Goal: Task Accomplishment & Management: Use online tool/utility

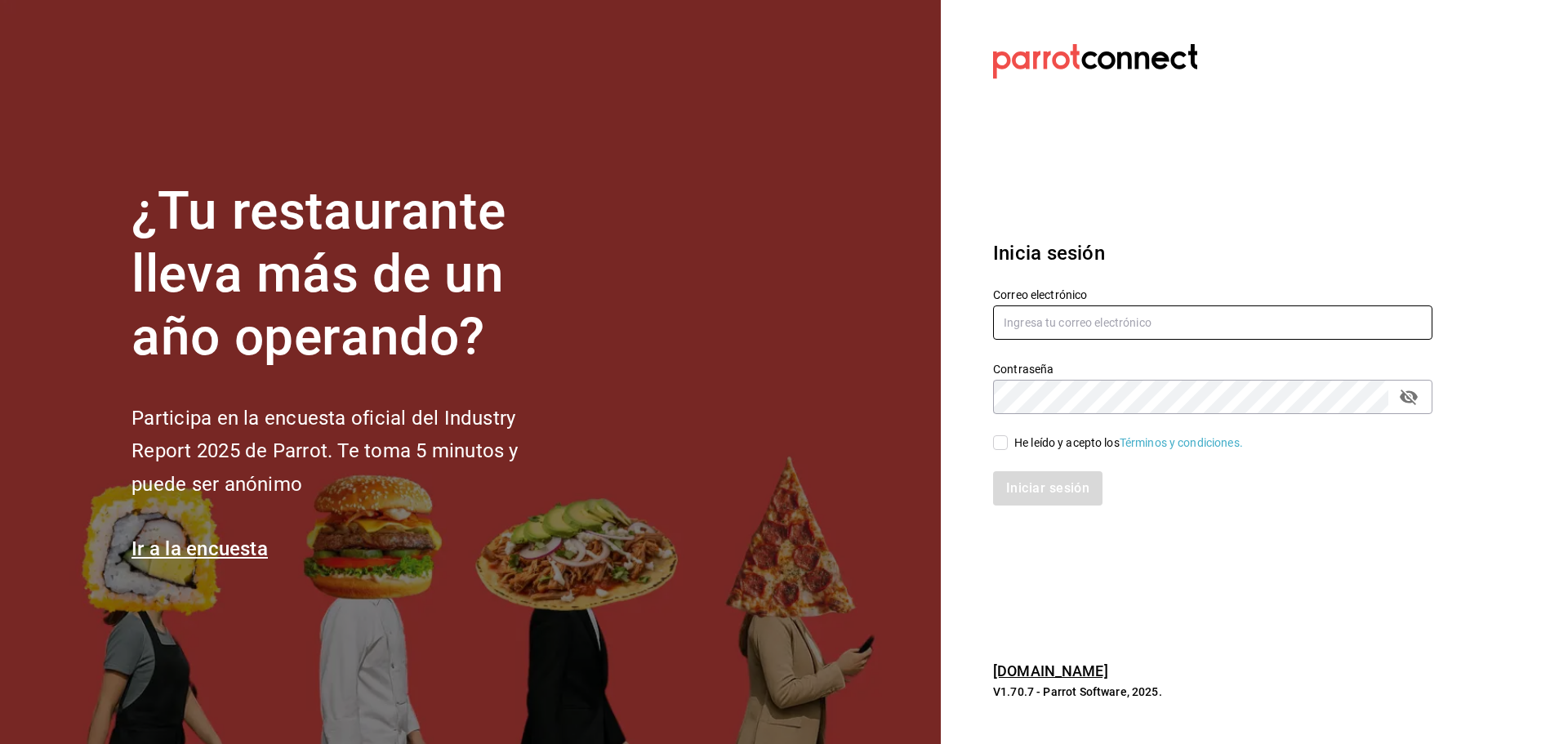
type input "[PERSON_NAME][EMAIL_ADDRESS][PERSON_NAME][DOMAIN_NAME]"
click at [998, 448] on input "He leído y acepto los Términos y condiciones." at bounding box center [1000, 442] width 15 height 15
checkbox input "true"
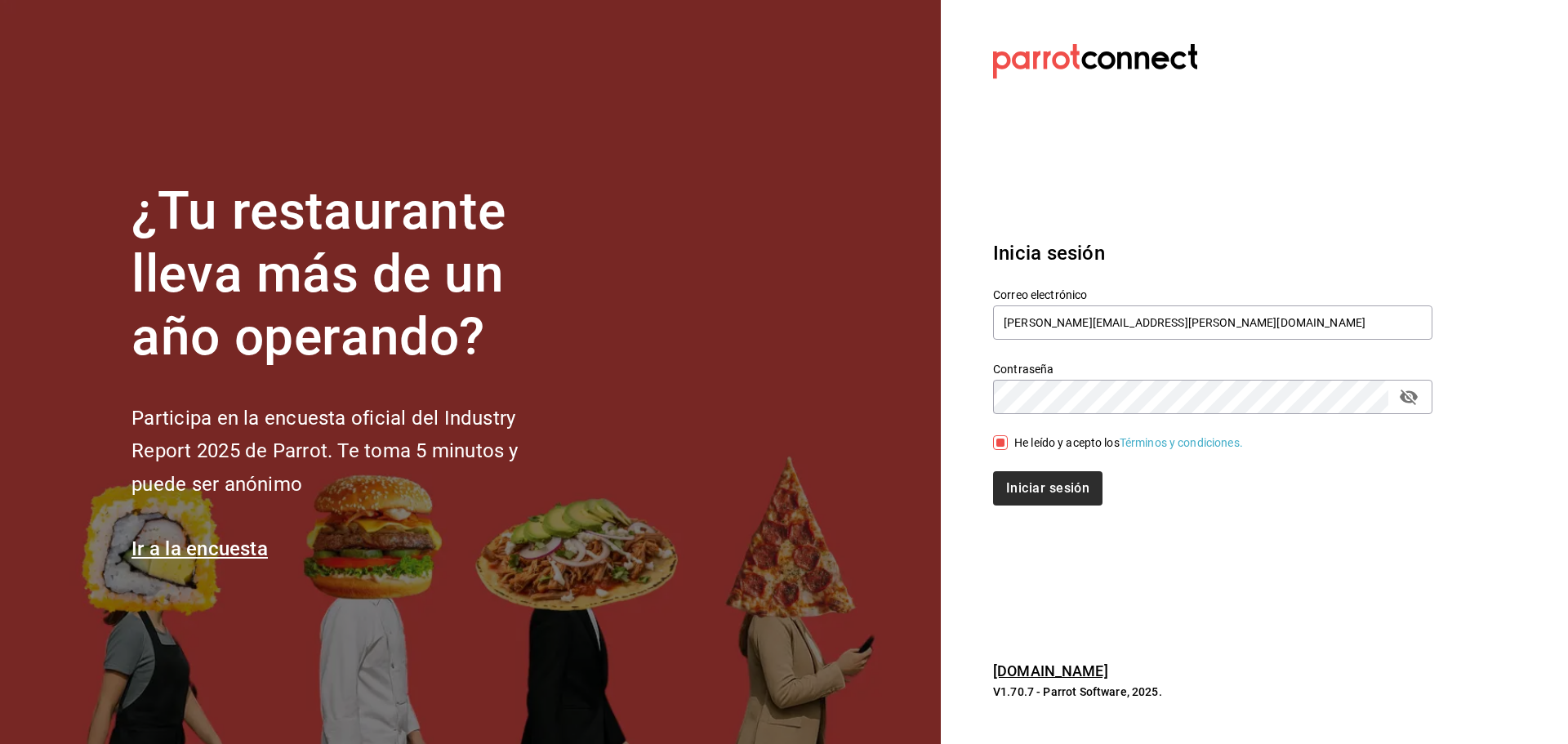
click at [1031, 504] on div "Inicia sesión Correo electrónico [PERSON_NAME][EMAIL_ADDRESS][PERSON_NAME][DOMA…" at bounding box center [1212, 372] width 439 height 306
click at [1057, 489] on button "Iniciar sesión" at bounding box center [1048, 489] width 111 height 34
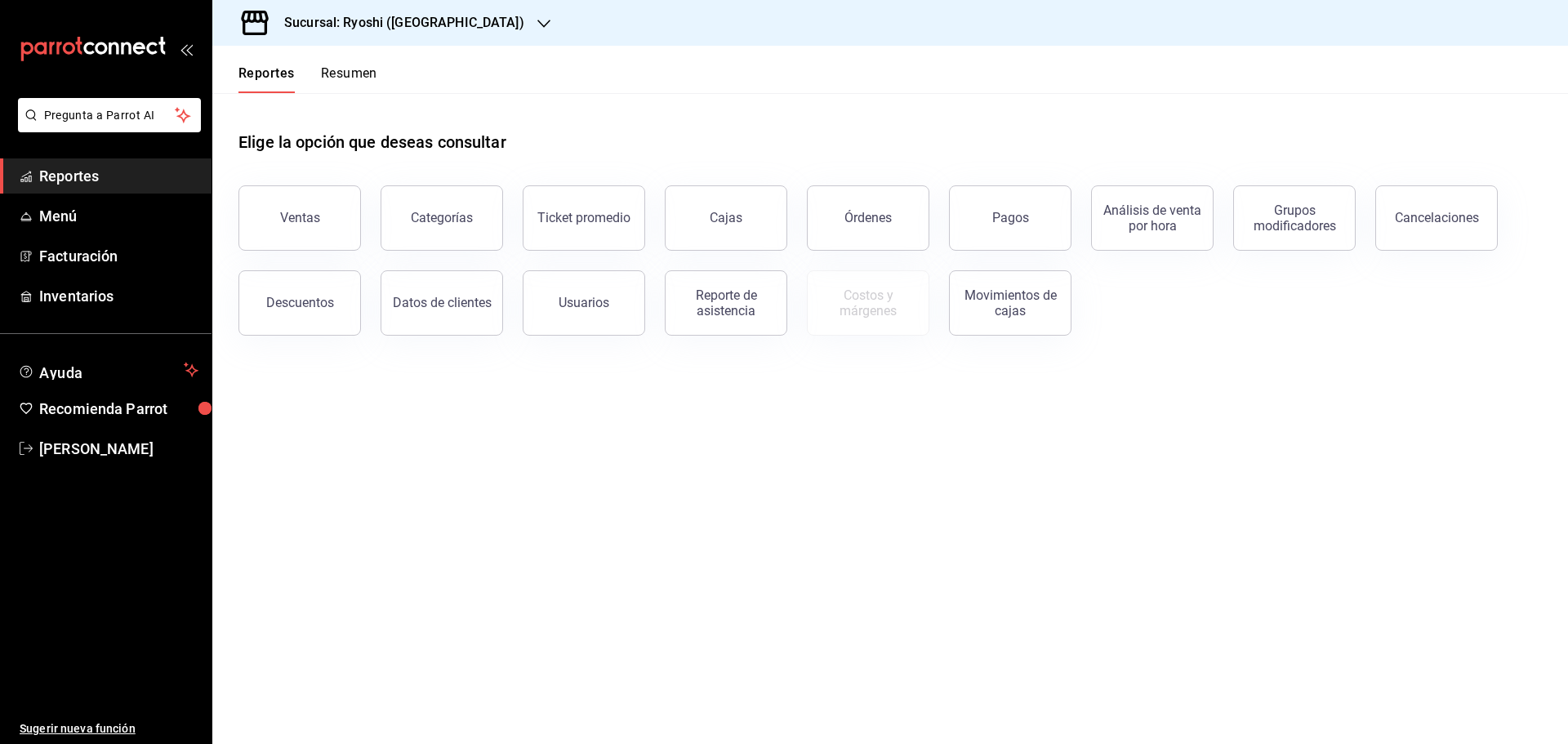
click at [160, 172] on span "Reportes" at bounding box center [119, 176] width 159 height 22
click at [537, 25] on icon "button" at bounding box center [543, 23] width 13 height 13
click at [364, 67] on div "Ryoshi ([GEOGRAPHIC_DATA])" at bounding box center [334, 71] width 219 height 17
click at [1037, 219] on button "Pagos" at bounding box center [1010, 218] width 122 height 65
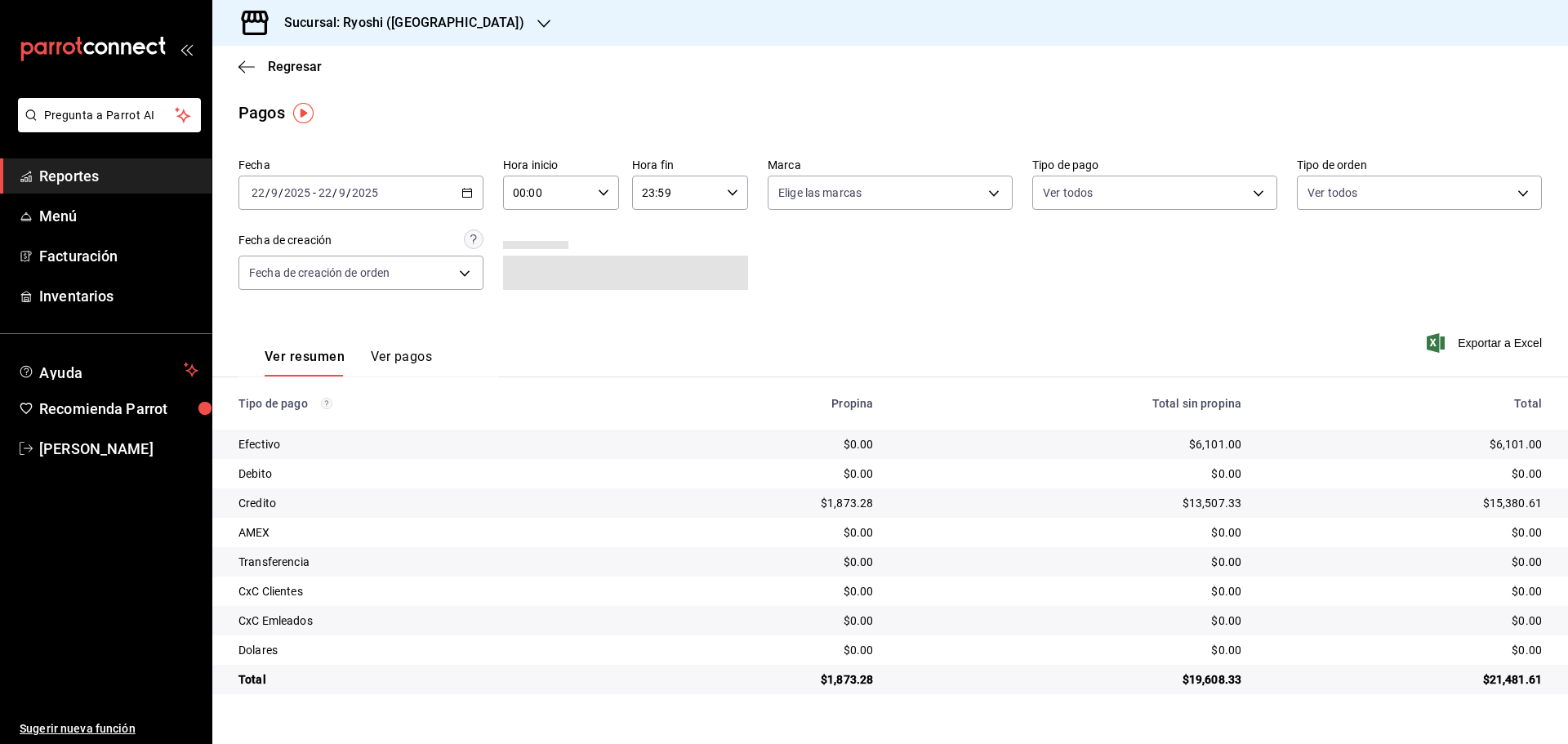
click at [605, 190] on icon "button" at bounding box center [603, 193] width 11 height 11
click at [537, 267] on span "05" at bounding box center [531, 267] width 32 height 13
type input "05:00"
click at [885, 235] on div at bounding box center [784, 372] width 1568 height 744
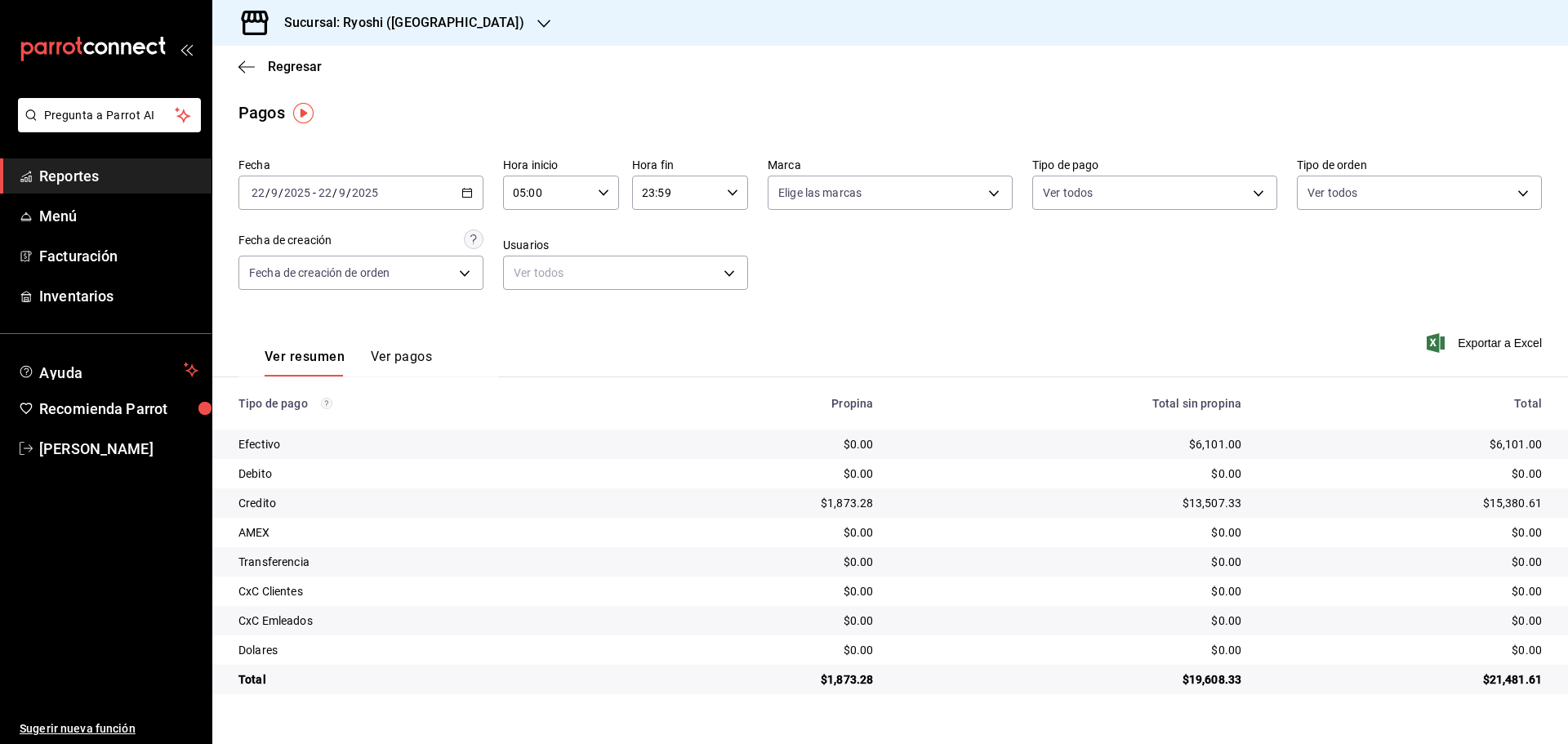
click at [1025, 306] on div "Fecha [DATE] [DATE] - [DATE] [DATE] Hora inicio 05:00 Hora inicio Hora fin 23:5…" at bounding box center [890, 231] width 1303 height 158
click at [998, 190] on body "Pregunta a Parrot AI Reportes Menú Facturación Inventarios Ayuda Recomienda Par…" at bounding box center [784, 372] width 1568 height 744
click at [788, 259] on input "checkbox" at bounding box center [785, 256] width 15 height 15
checkbox input "true"
type input "26ca50e5-a845-484f-a54e-8a4432b79f59,e80bf875-3c9c-4ad9-8c6a-14c8262011fc"
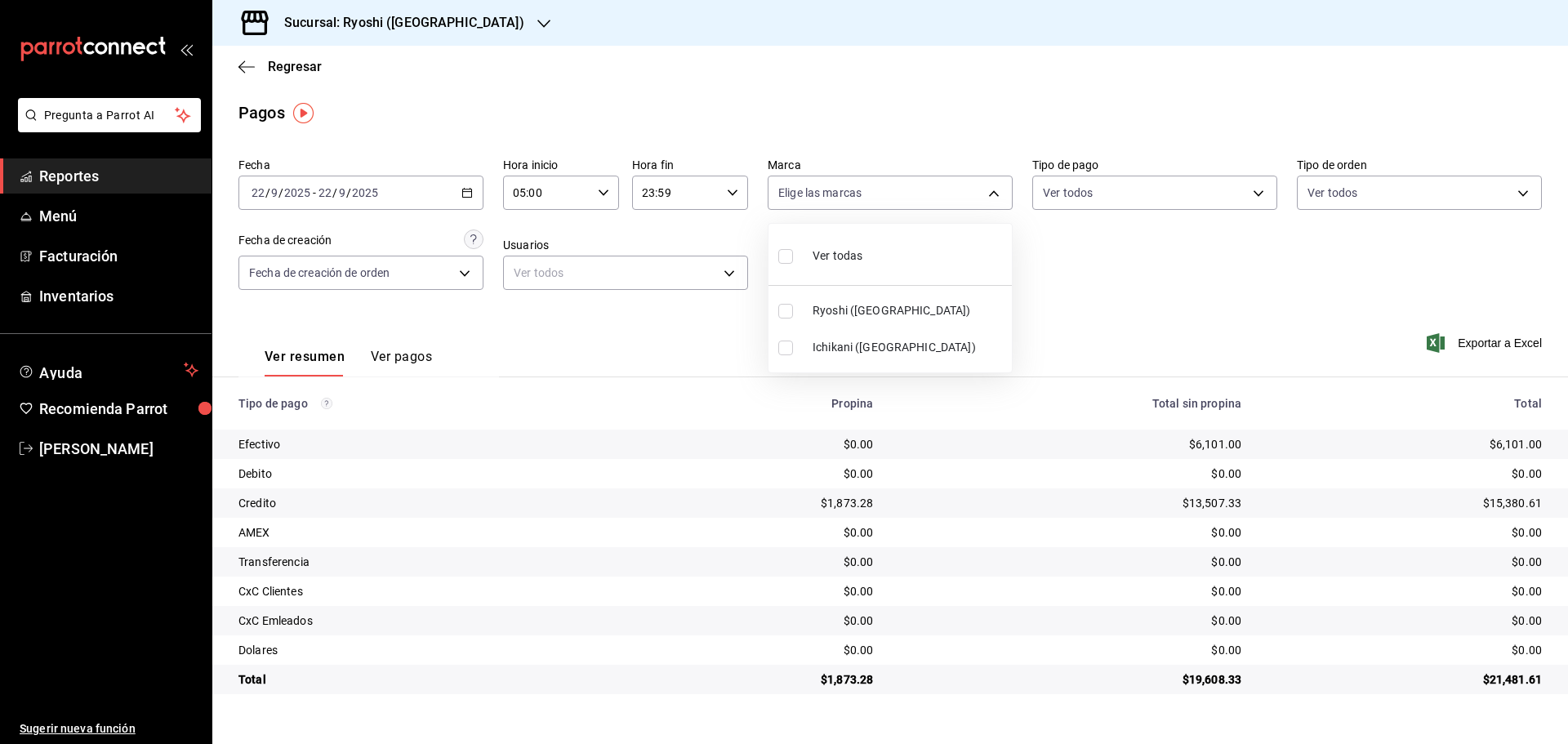
checkbox input "true"
click at [1216, 293] on div at bounding box center [784, 372] width 1568 height 744
click at [986, 197] on body "Pregunta a Parrot AI Reportes Menú Facturación Inventarios Ayuda Recomienda Par…" at bounding box center [784, 372] width 1568 height 744
click at [787, 312] on input "checkbox" at bounding box center [785, 311] width 15 height 15
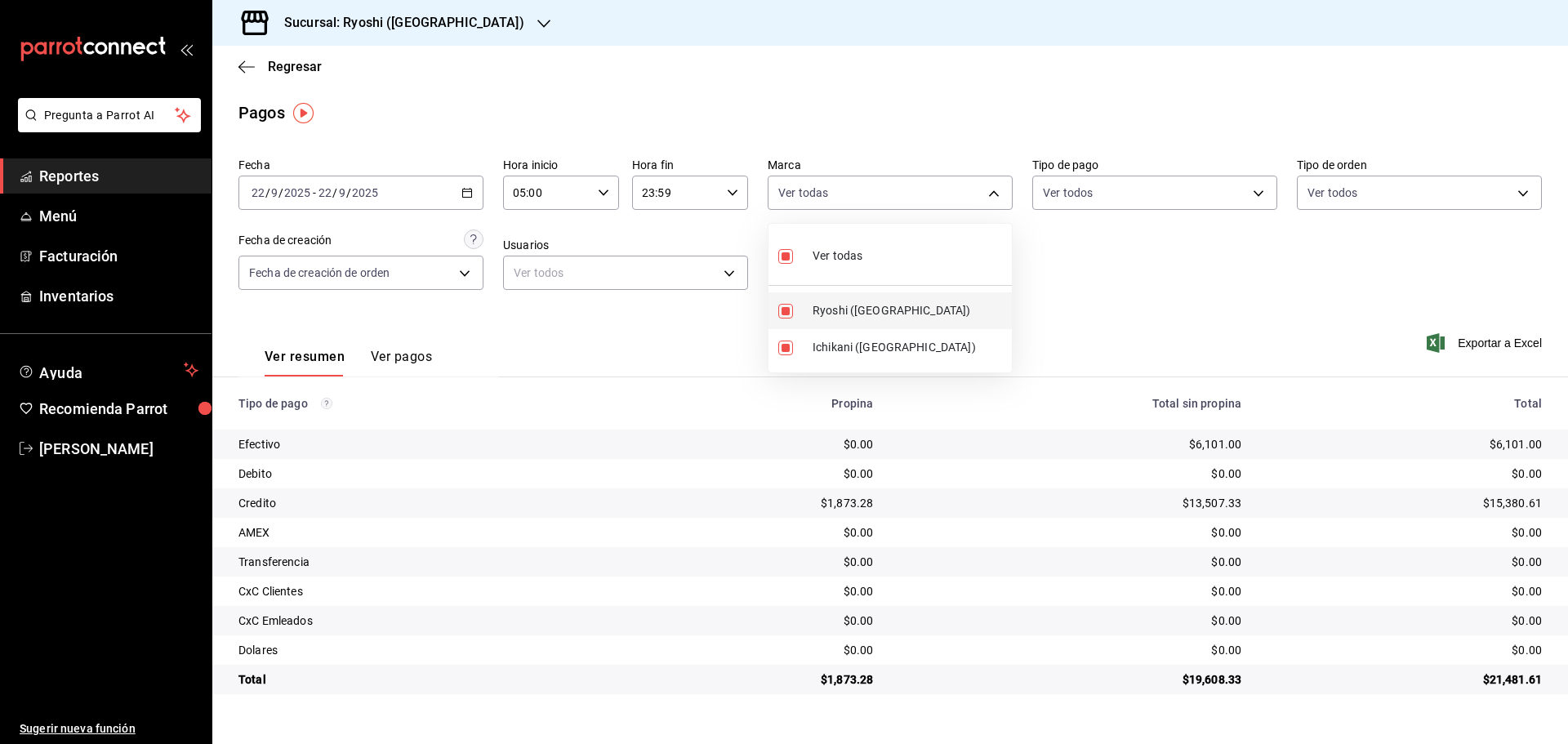
checkbox input "false"
type input "e80bf875-3c9c-4ad9-8c6a-14c8262011fc"
checkbox input "false"
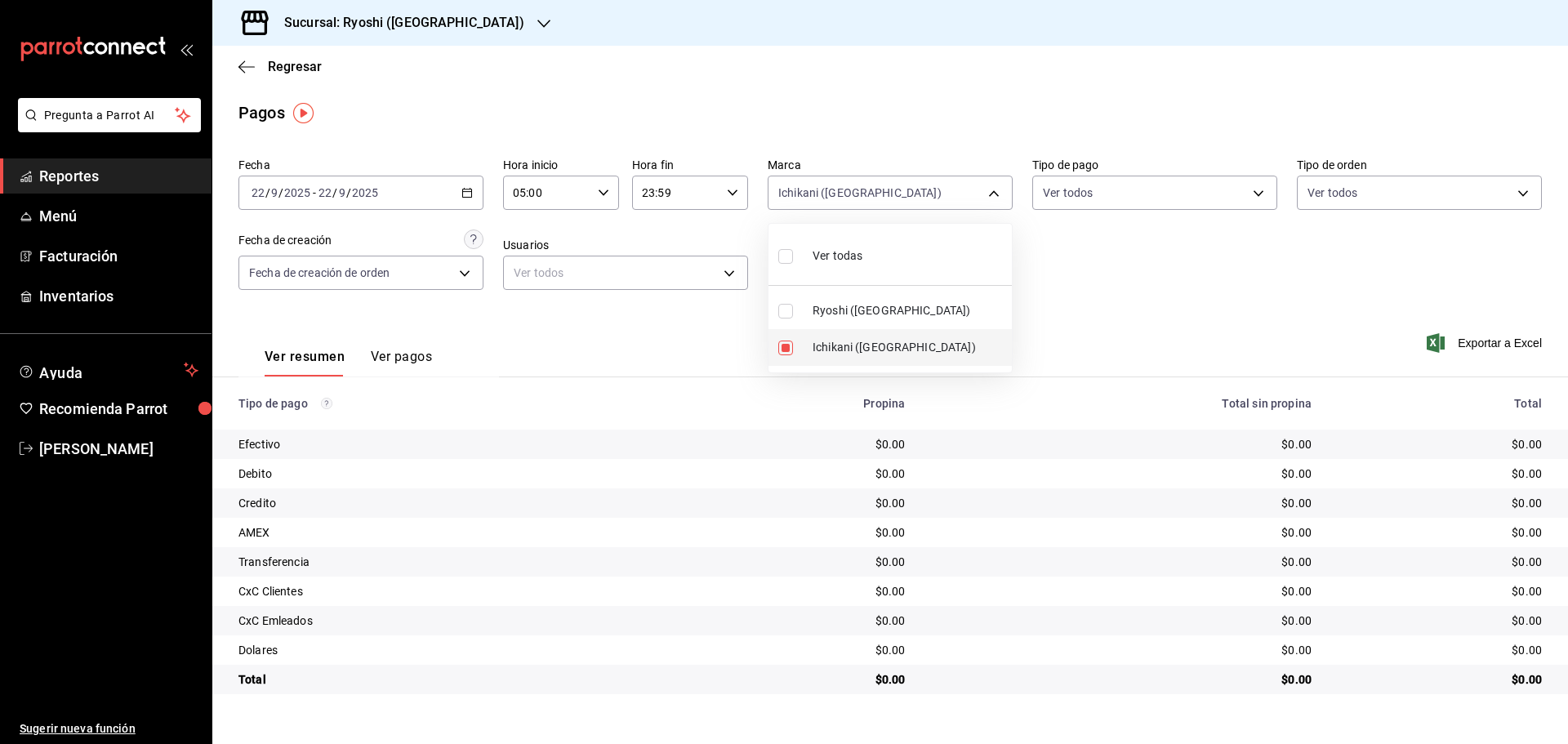
click at [790, 344] on input "checkbox" at bounding box center [785, 347] width 15 height 15
checkbox input "false"
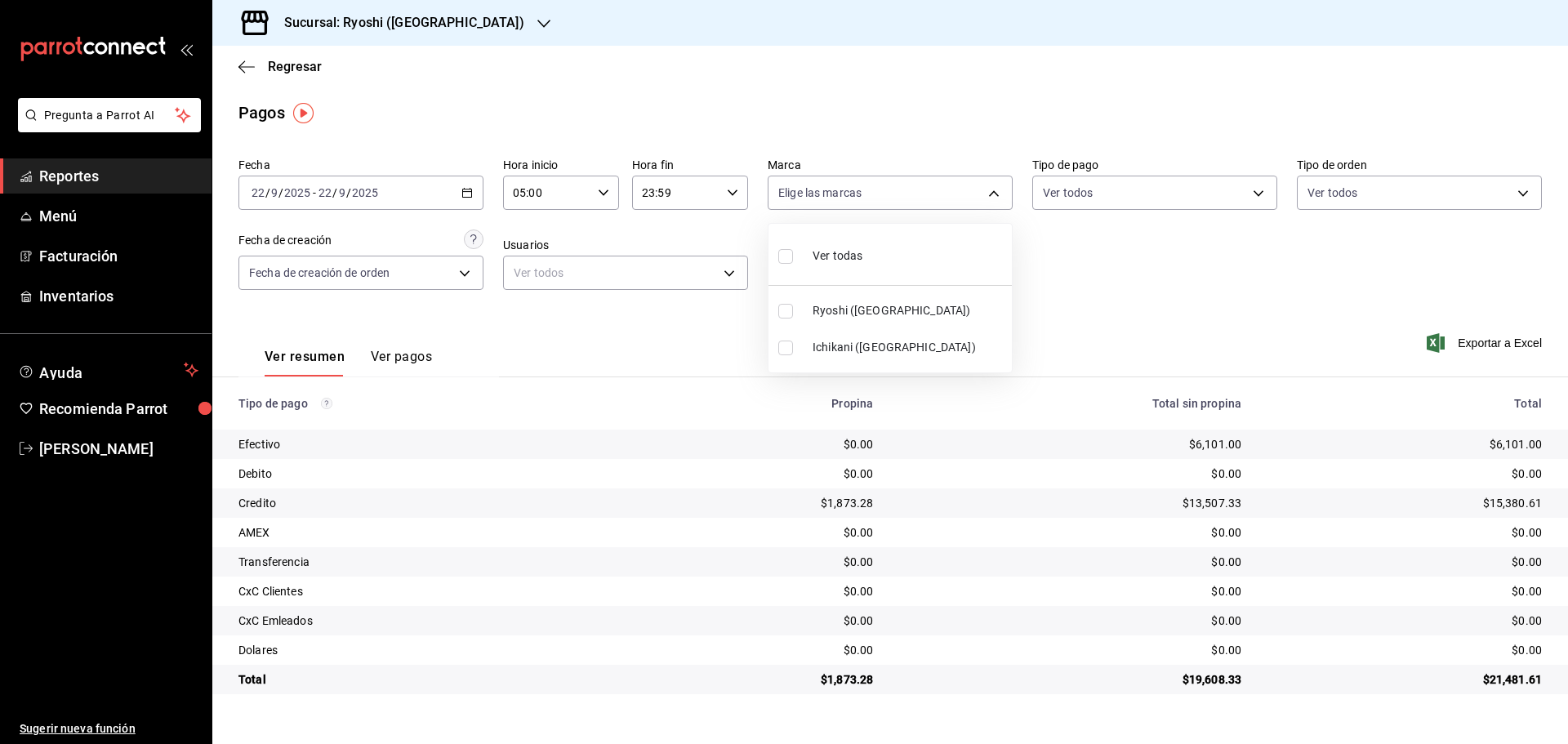
click at [793, 347] on label at bounding box center [788, 347] width 21 height 15
click at [793, 347] on input "checkbox" at bounding box center [785, 347] width 15 height 15
checkbox input "false"
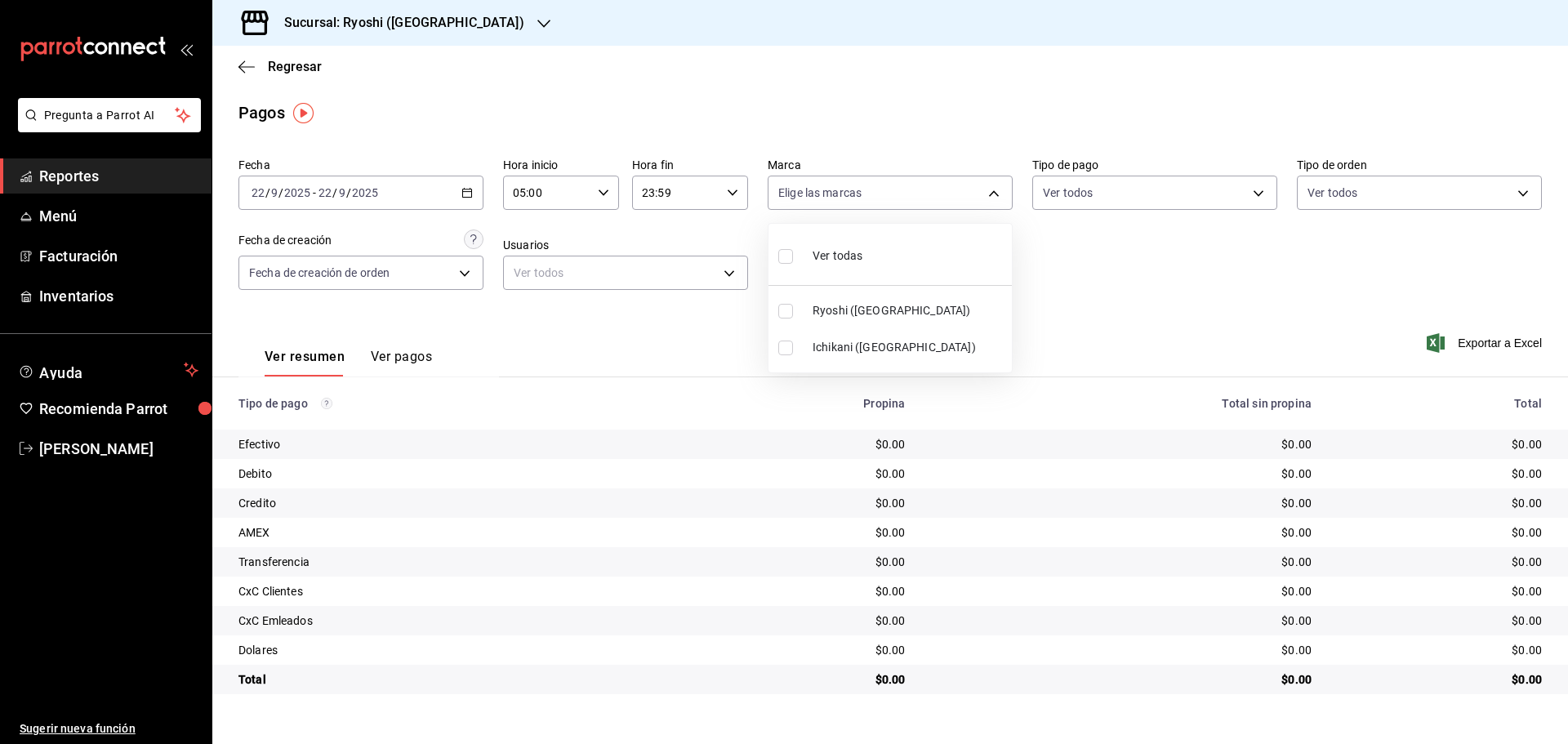
click at [787, 313] on input "checkbox" at bounding box center [785, 311] width 15 height 15
checkbox input "true"
type input "26ca50e5-a845-484f-a54e-8a4432b79f59"
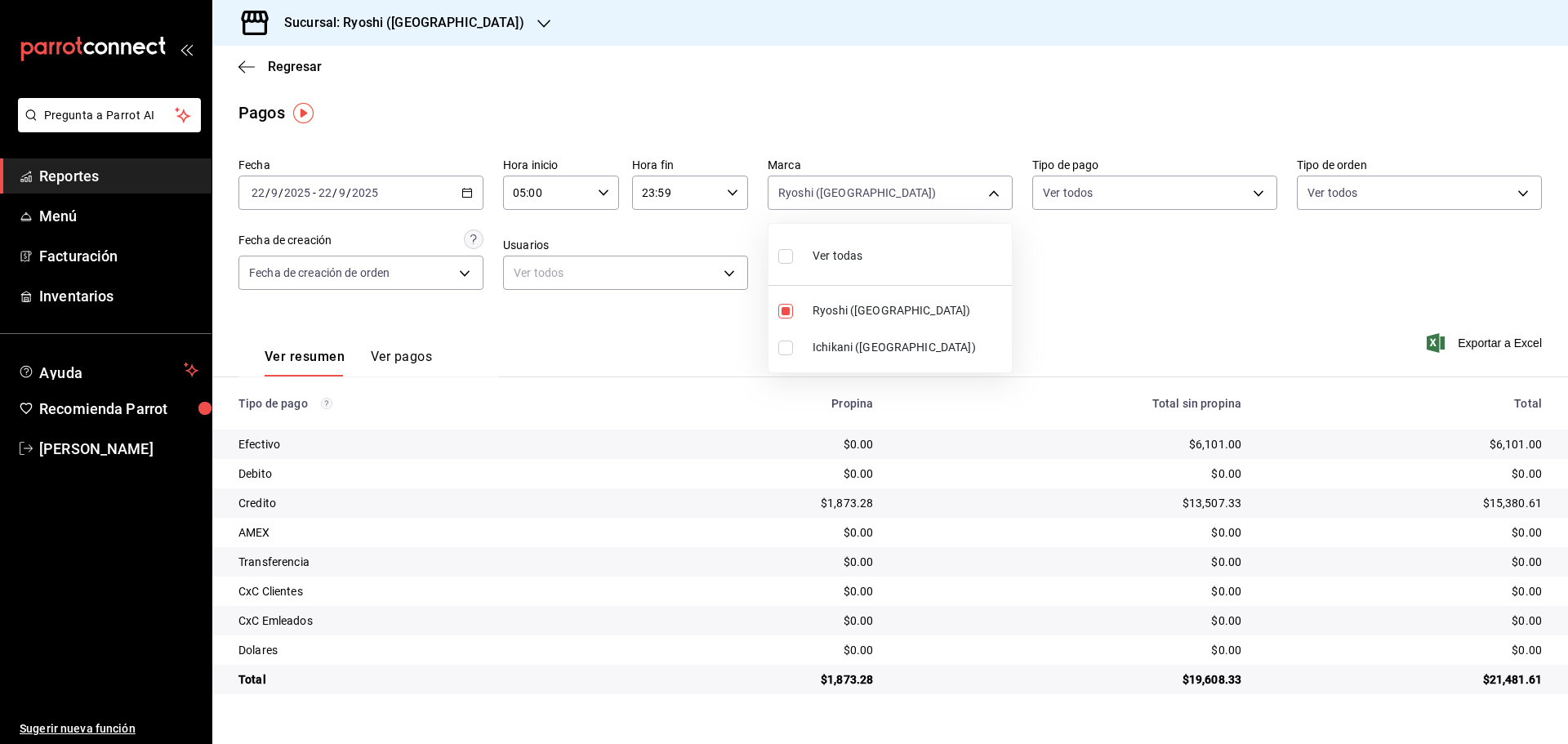
click at [779, 261] on input "checkbox" at bounding box center [785, 256] width 15 height 15
checkbox input "true"
type input "26ca50e5-a845-484f-a54e-8a4432b79f59,e80bf875-3c9c-4ad9-8c6a-14c8262011fc"
checkbox input "true"
